Goal: Transaction & Acquisition: Purchase product/service

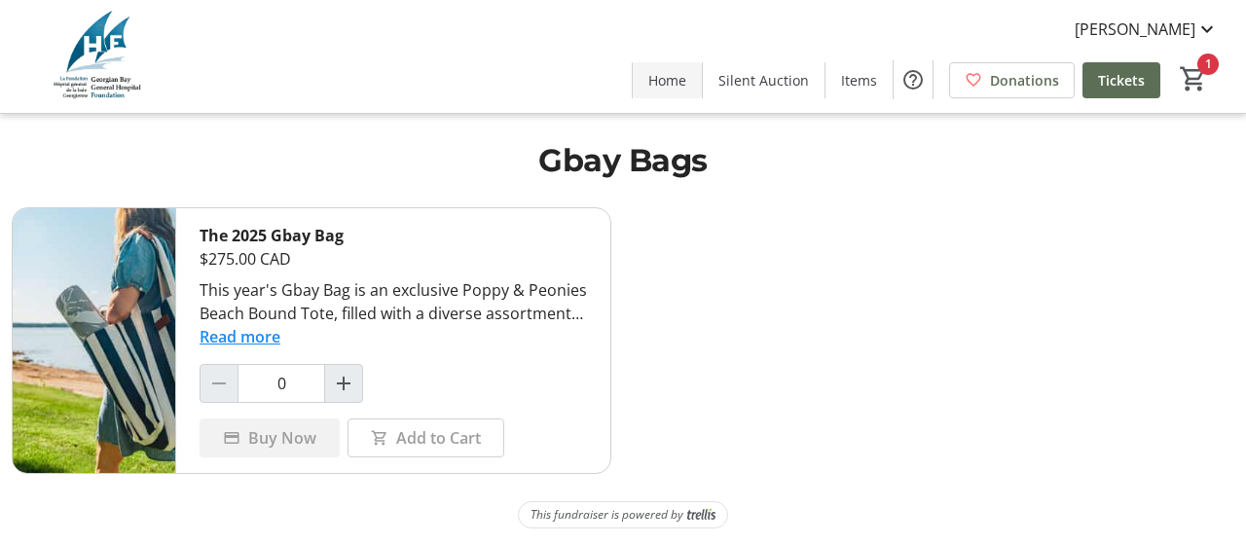
click at [640, 83] on span at bounding box center [667, 79] width 69 height 47
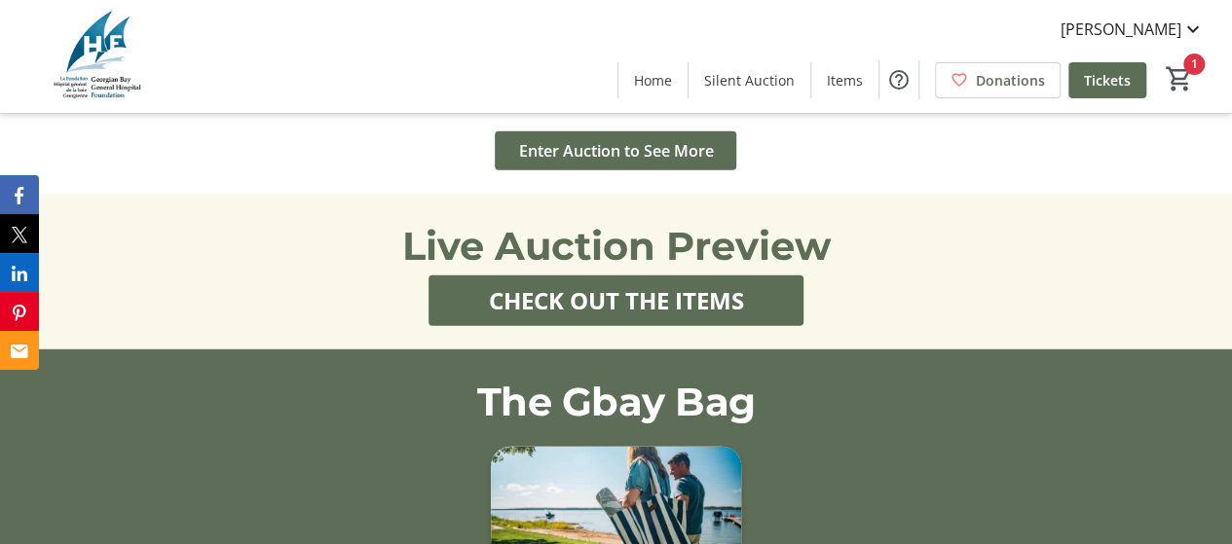
scroll to position [2531, 0]
click at [629, 315] on span "CHECK OUT THE ITEMS" at bounding box center [615, 301] width 255 height 35
